Goal: Information Seeking & Learning: Learn about a topic

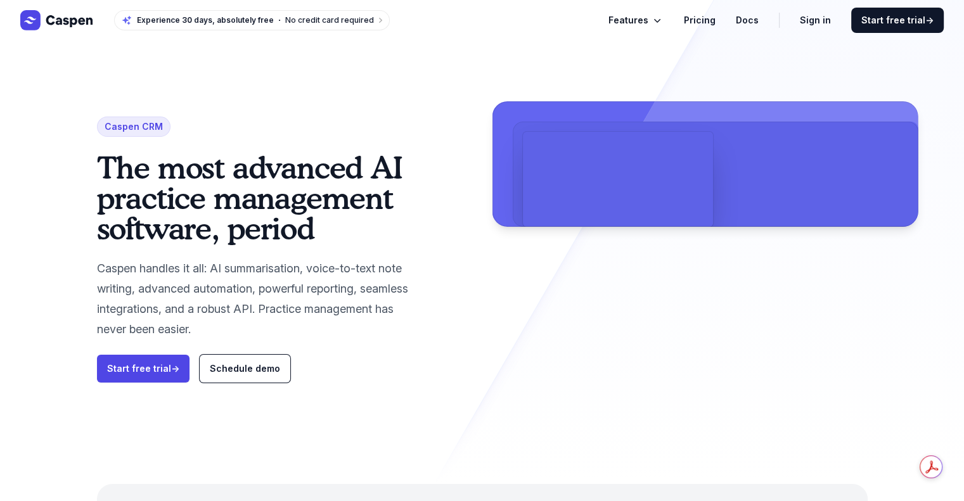
click at [659, 22] on icon "Global" at bounding box center [657, 20] width 13 height 13
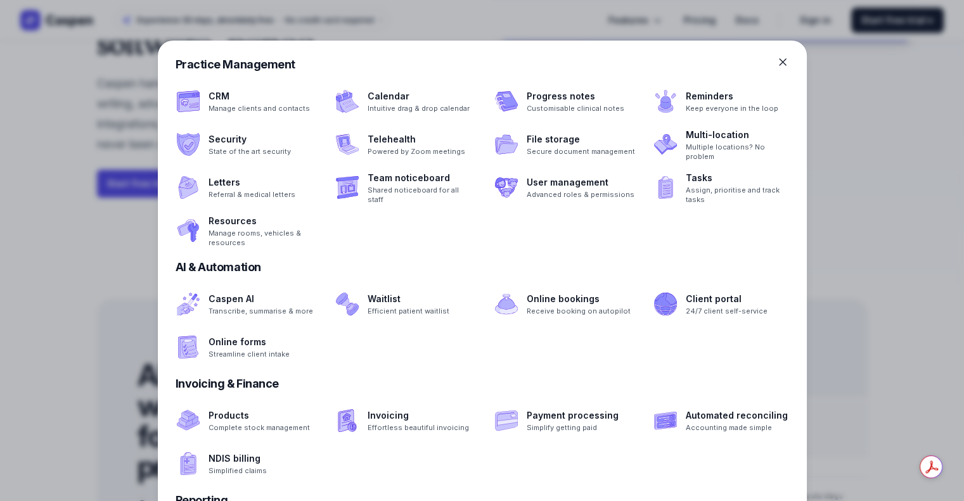
scroll to position [185, 0]
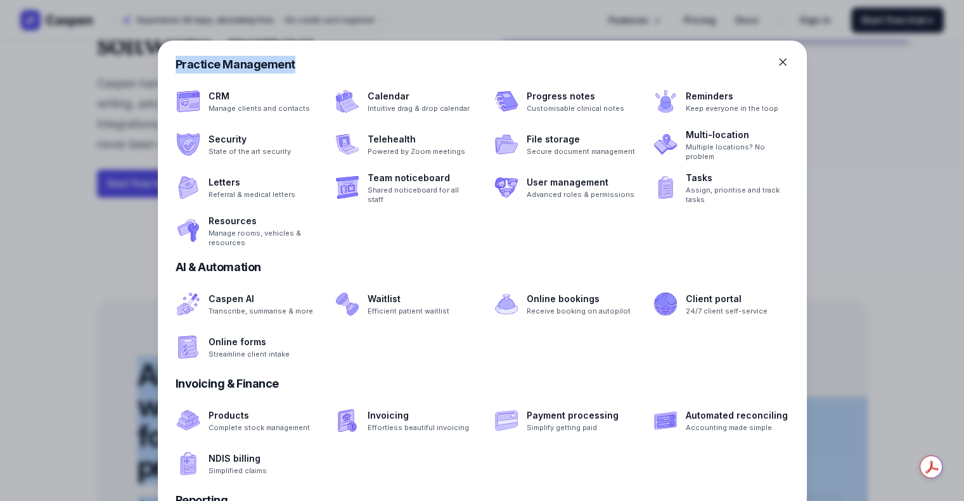
drag, startPoint x: 612, startPoint y: 47, endPoint x: 616, endPoint y: -11, distance: 57.9
click at [616, 0] on html "Experience 30 days, absolutely free No credit card required Features Pricing Do…" at bounding box center [482, 65] width 964 height 501
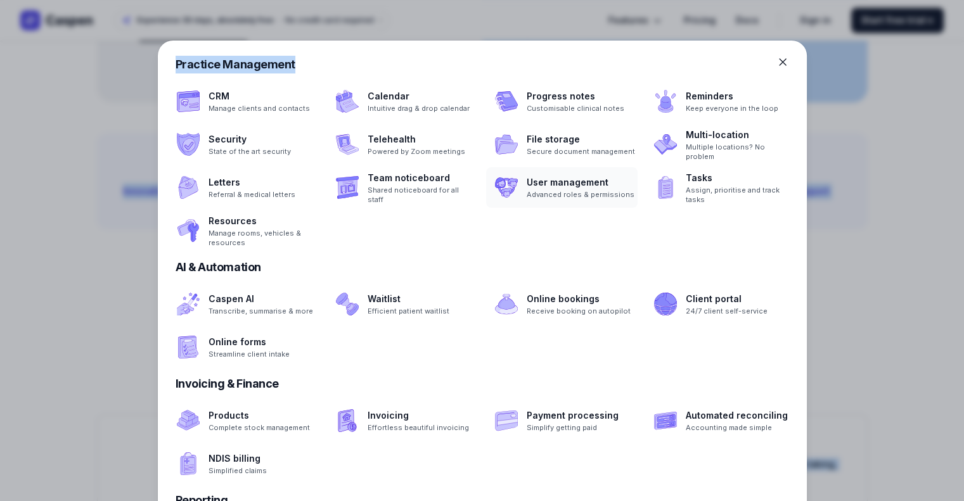
scroll to position [750, 0]
click at [793, 63] on div at bounding box center [792, 62] width 30 height 13
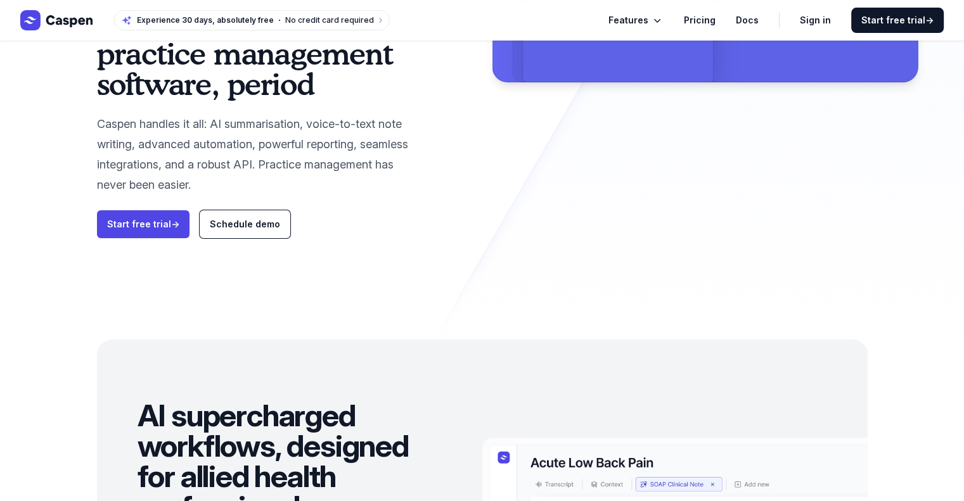
scroll to position [0, 0]
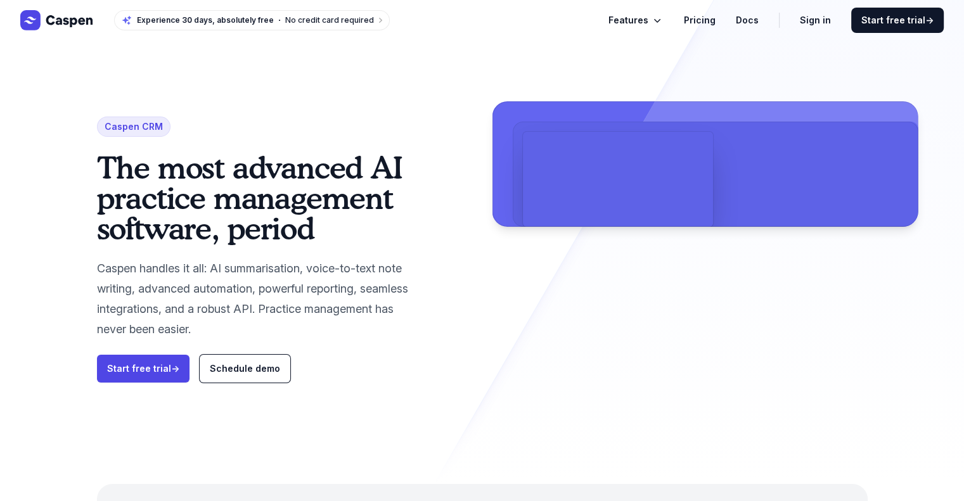
click at [700, 25] on link "Pricing" at bounding box center [700, 20] width 32 height 15
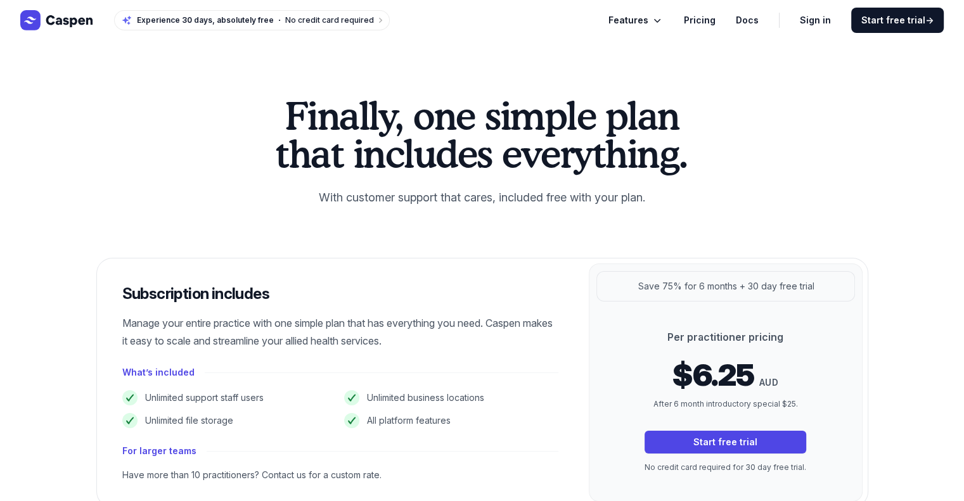
click at [649, 15] on span "Features" at bounding box center [629, 20] width 40 height 15
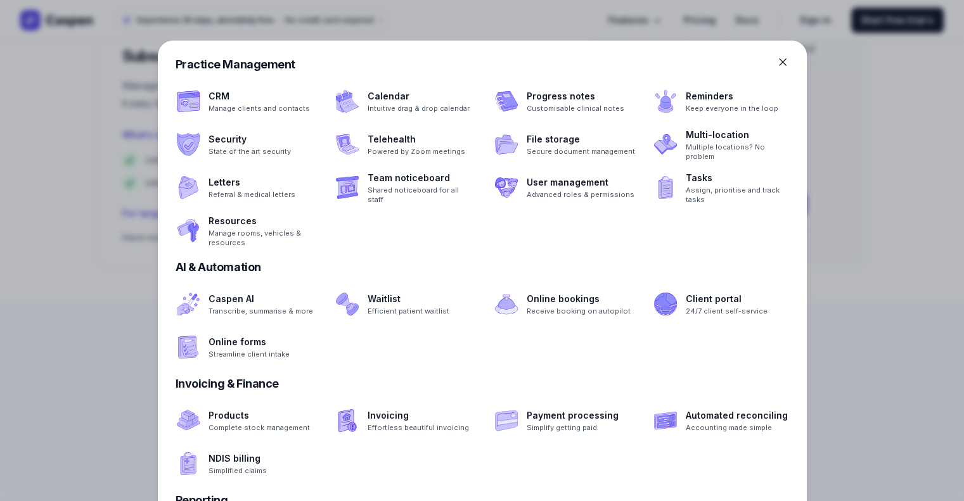
scroll to position [238, 0]
click at [569, 290] on span at bounding box center [562, 304] width 152 height 41
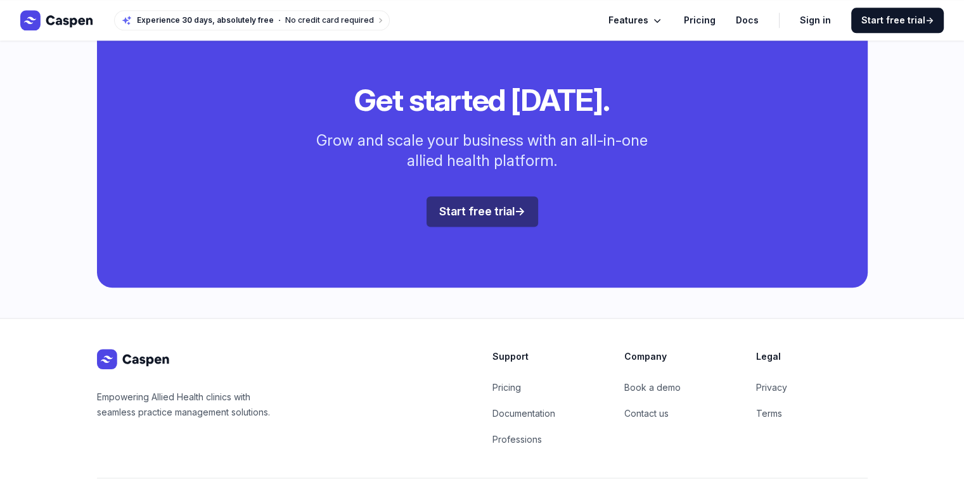
scroll to position [1461, 0]
